Goal: Find specific page/section: Find specific page/section

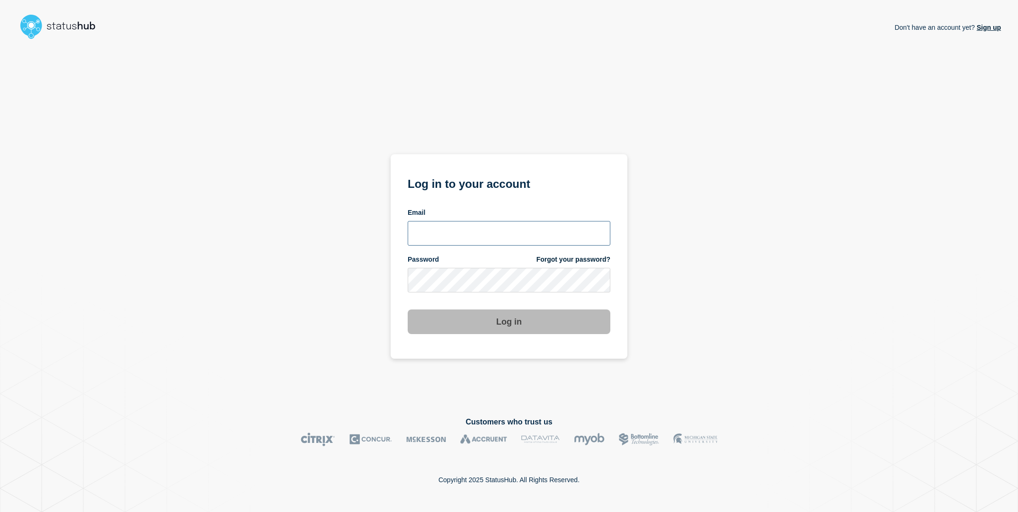
type input "[EMAIL_ADDRESS][DOMAIN_NAME]"
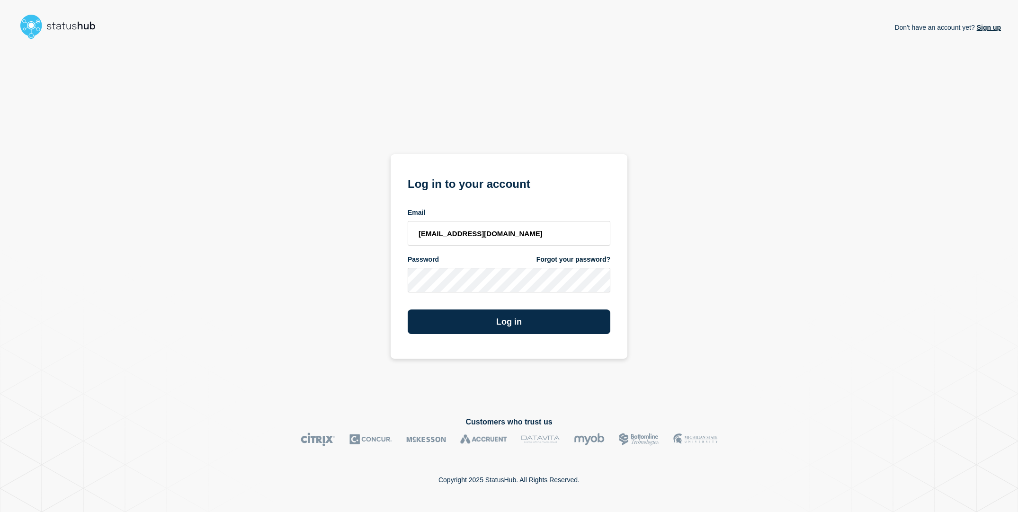
drag, startPoint x: 310, startPoint y: 245, endPoint x: 386, endPoint y: 289, distance: 87.6
click at [310, 245] on div "Don't have an account yet? Sign up Log in to your account Email [EMAIL_ADDRESS]…" at bounding box center [509, 222] width 984 height 359
click at [458, 316] on button "Log in" at bounding box center [509, 322] width 203 height 25
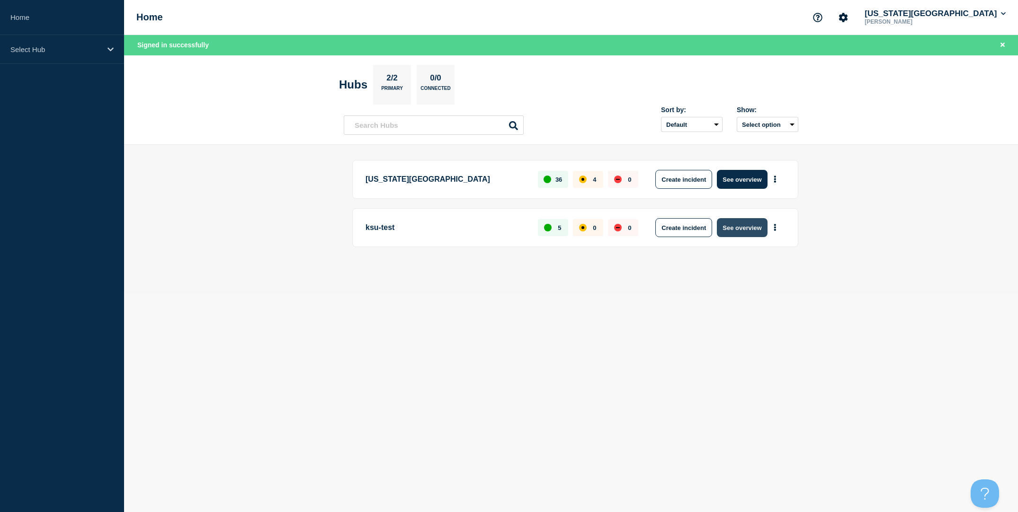
click at [746, 232] on button "See overview" at bounding box center [742, 227] width 50 height 19
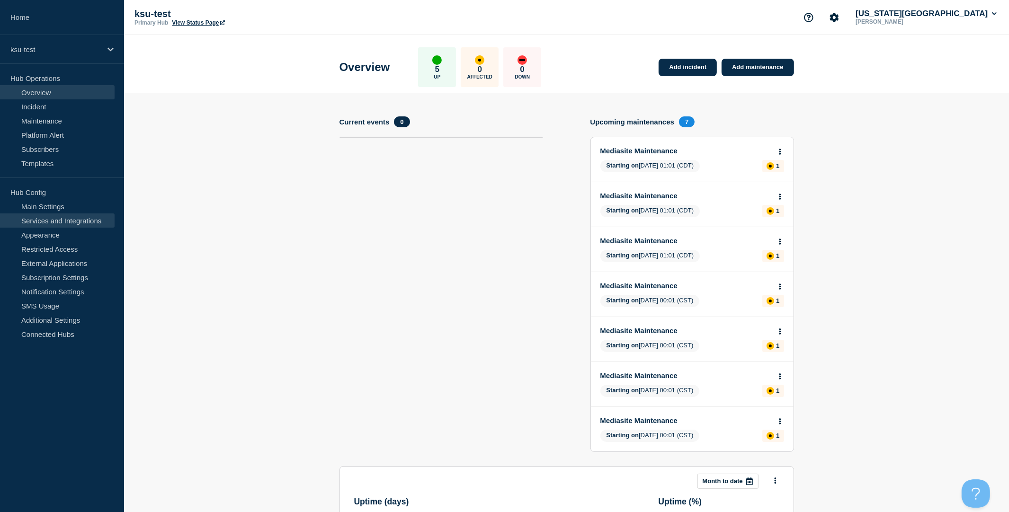
click at [59, 218] on link "Services and Integrations" at bounding box center [57, 221] width 115 height 14
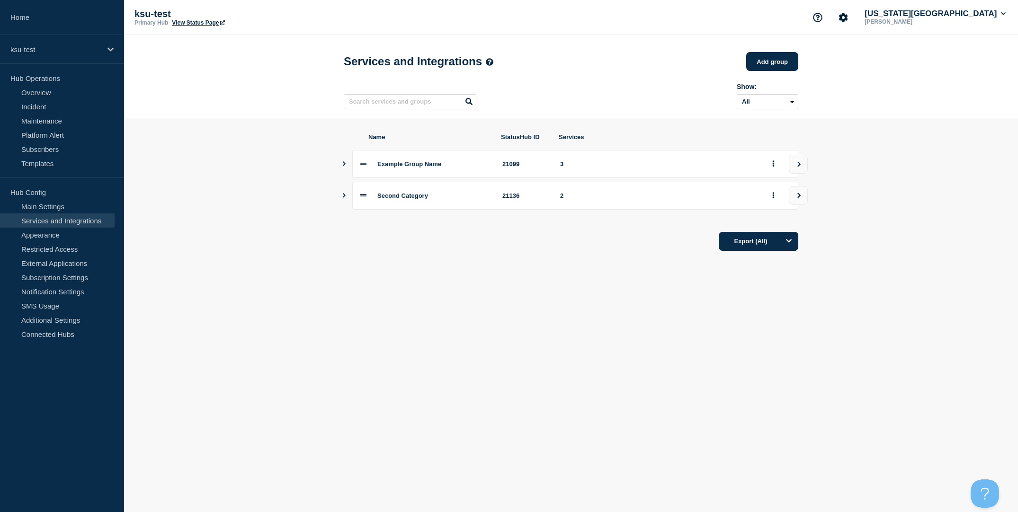
click at [344, 166] on icon "Show services" at bounding box center [344, 163] width 3 height 5
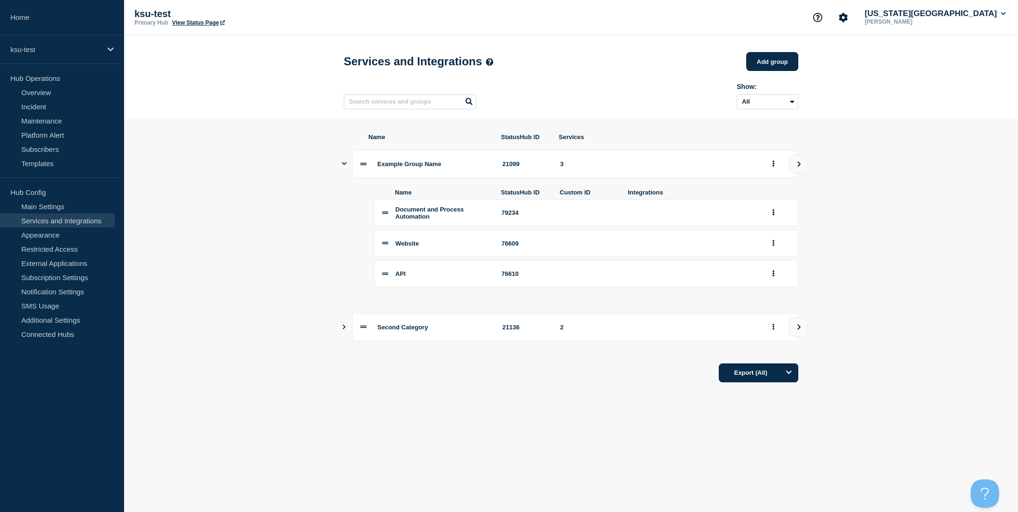
click at [343, 330] on icon "Show services" at bounding box center [344, 327] width 6 height 5
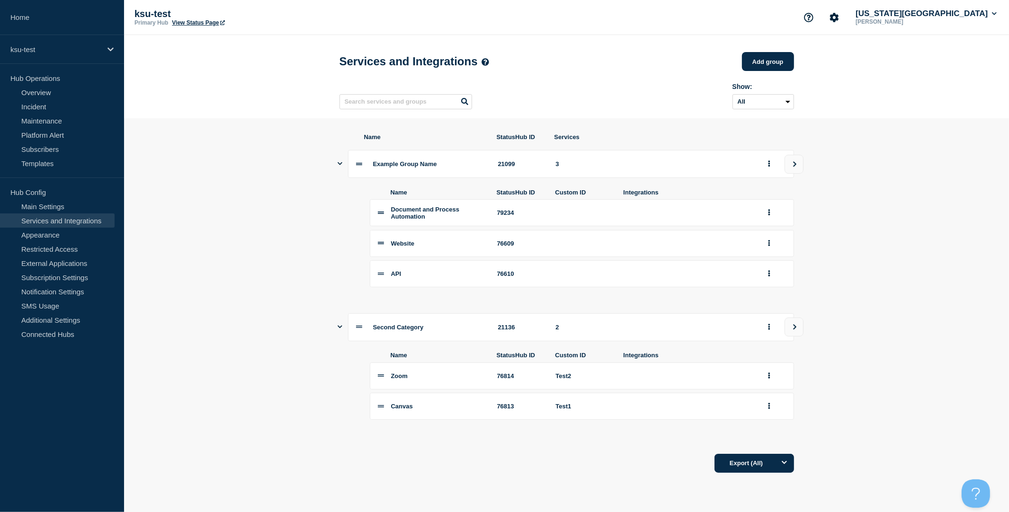
click at [291, 233] on section "Name StatusHub ID Services Example Group Name 21099 3 Name StatusHub ID Custom …" at bounding box center [566, 303] width 885 height 370
click at [766, 219] on button "group actions" at bounding box center [769, 213] width 12 height 15
click at [250, 182] on section "Name StatusHub ID Services Example Group Name 21099 3 Name StatusHub ID Custom …" at bounding box center [566, 303] width 885 height 370
click at [900, 219] on section "Name StatusHub ID Services Example Group Name 21099 3 Name StatusHub ID Custom …" at bounding box center [566, 303] width 885 height 370
